Goal: Transaction & Acquisition: Purchase product/service

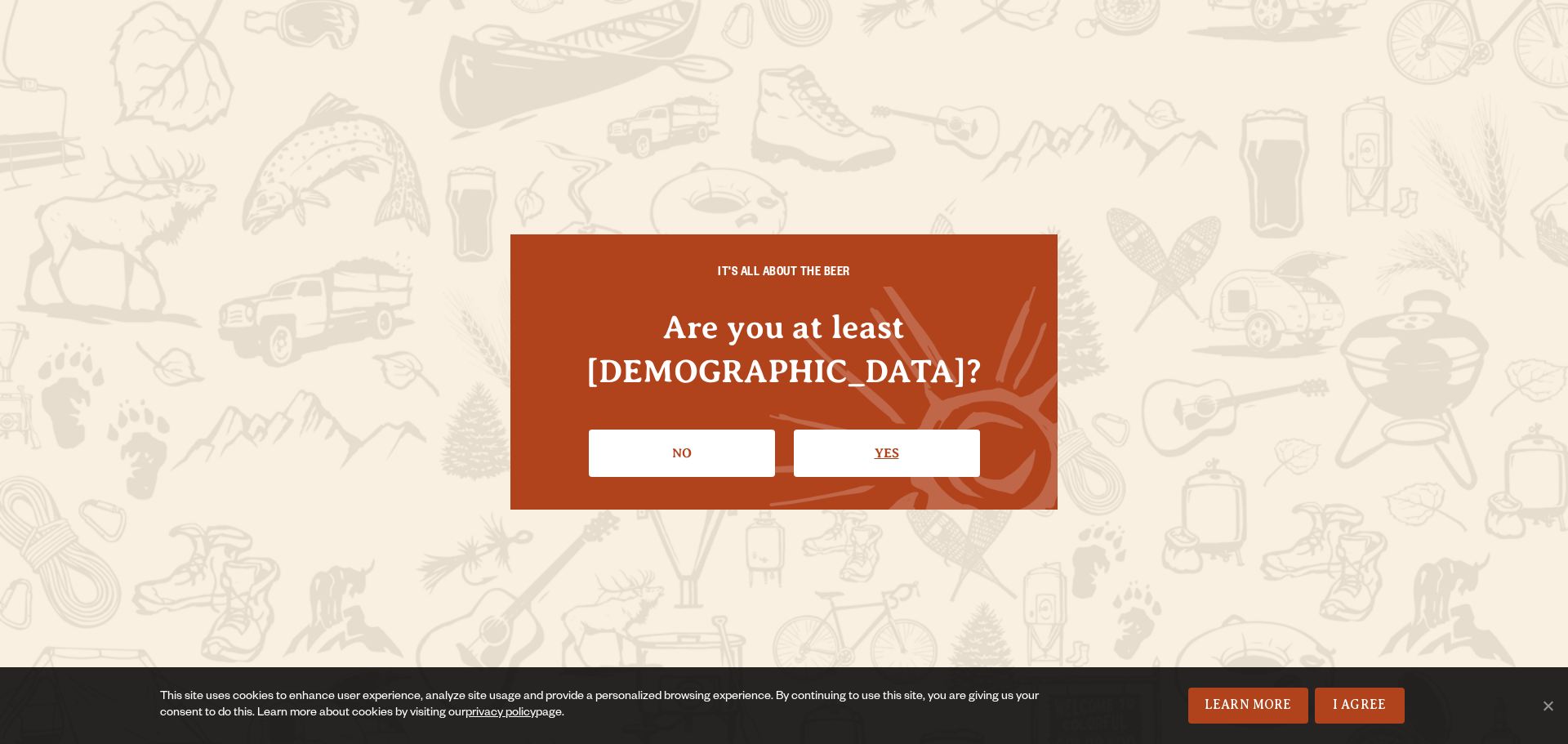
click at [826, 429] on link "Yes" at bounding box center [886, 453] width 186 height 48
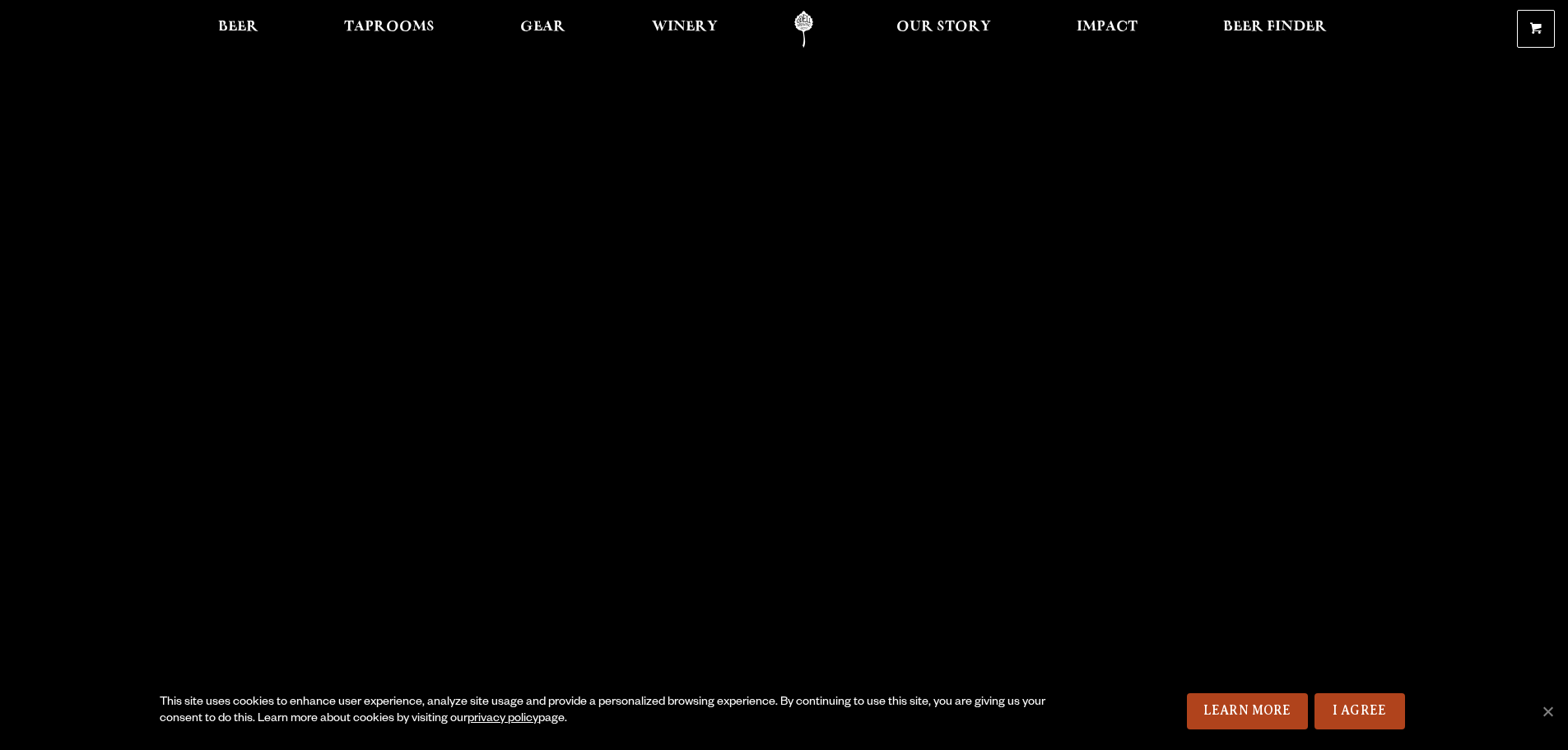
click at [153, 22] on div "0 Shopping Cart No products in the cart. Beer Taprooms Gear Winery Our Story Im…" at bounding box center [784, 28] width 1568 height 38
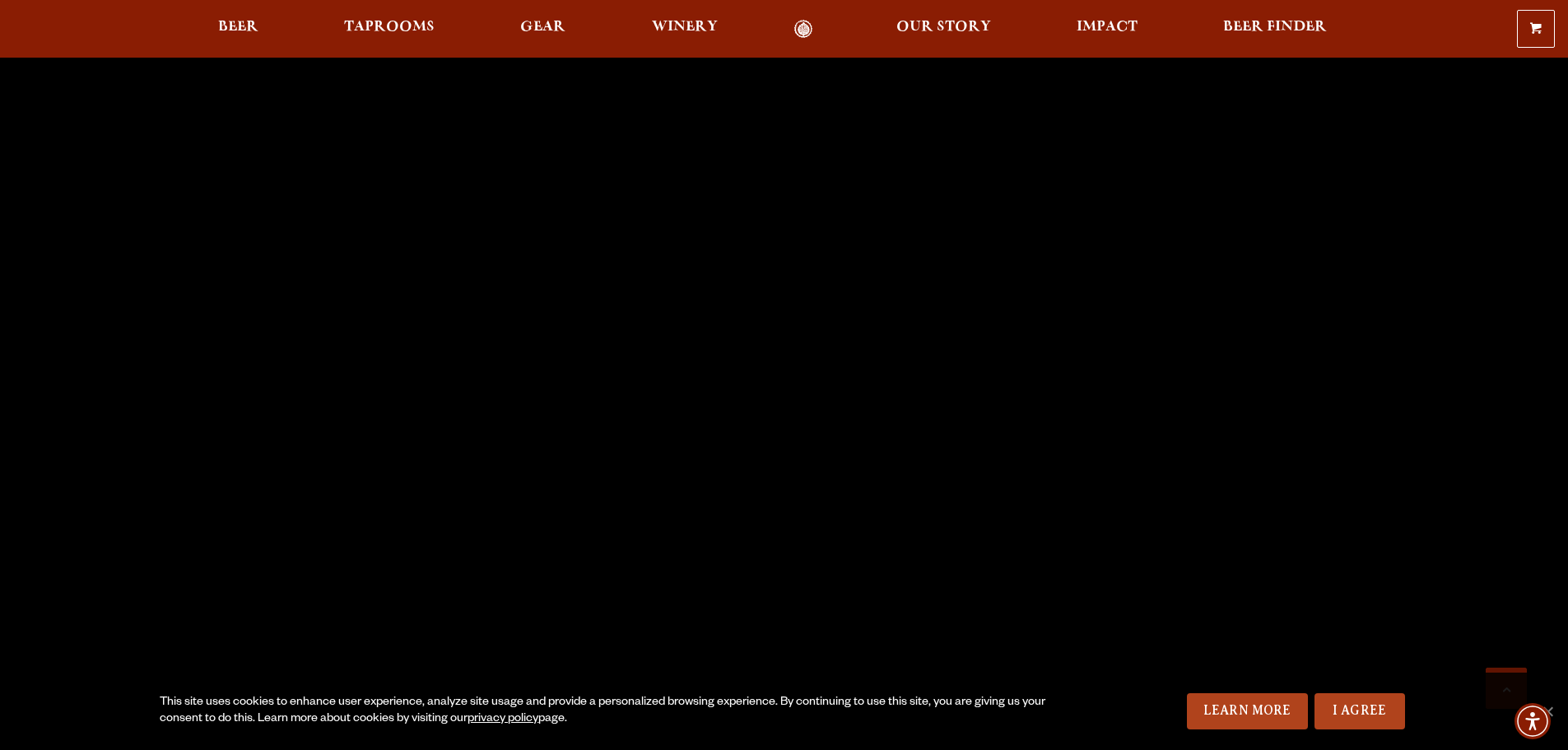
scroll to position [4834, 0]
